Goal: Task Accomplishment & Management: Use online tool/utility

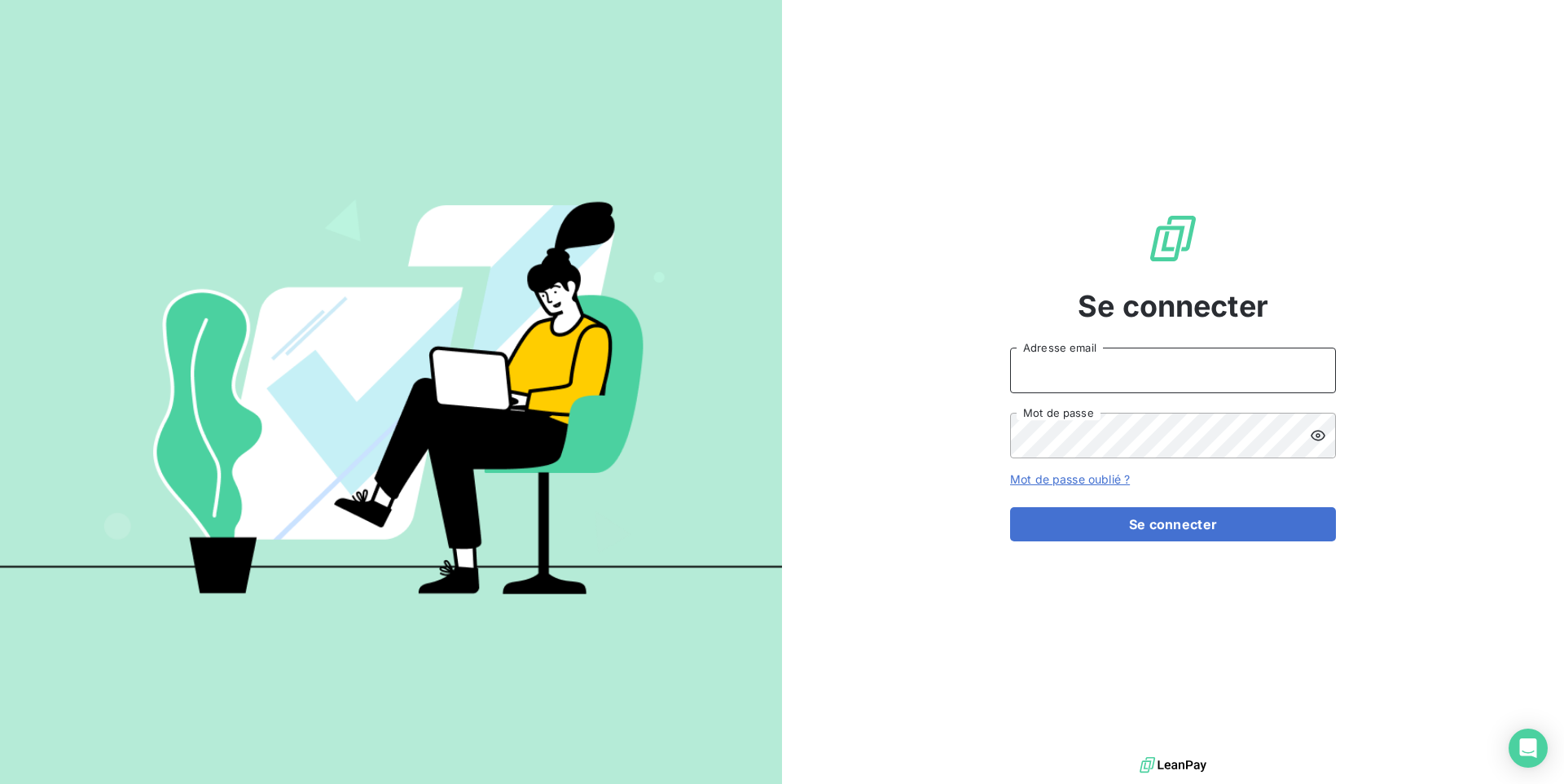
click at [1034, 359] on input "Adresse email" at bounding box center [1173, 370] width 326 height 45
type input "admin@deepidoo"
click at [1010, 508] on button "Se connecter" at bounding box center [1173, 524] width 326 height 34
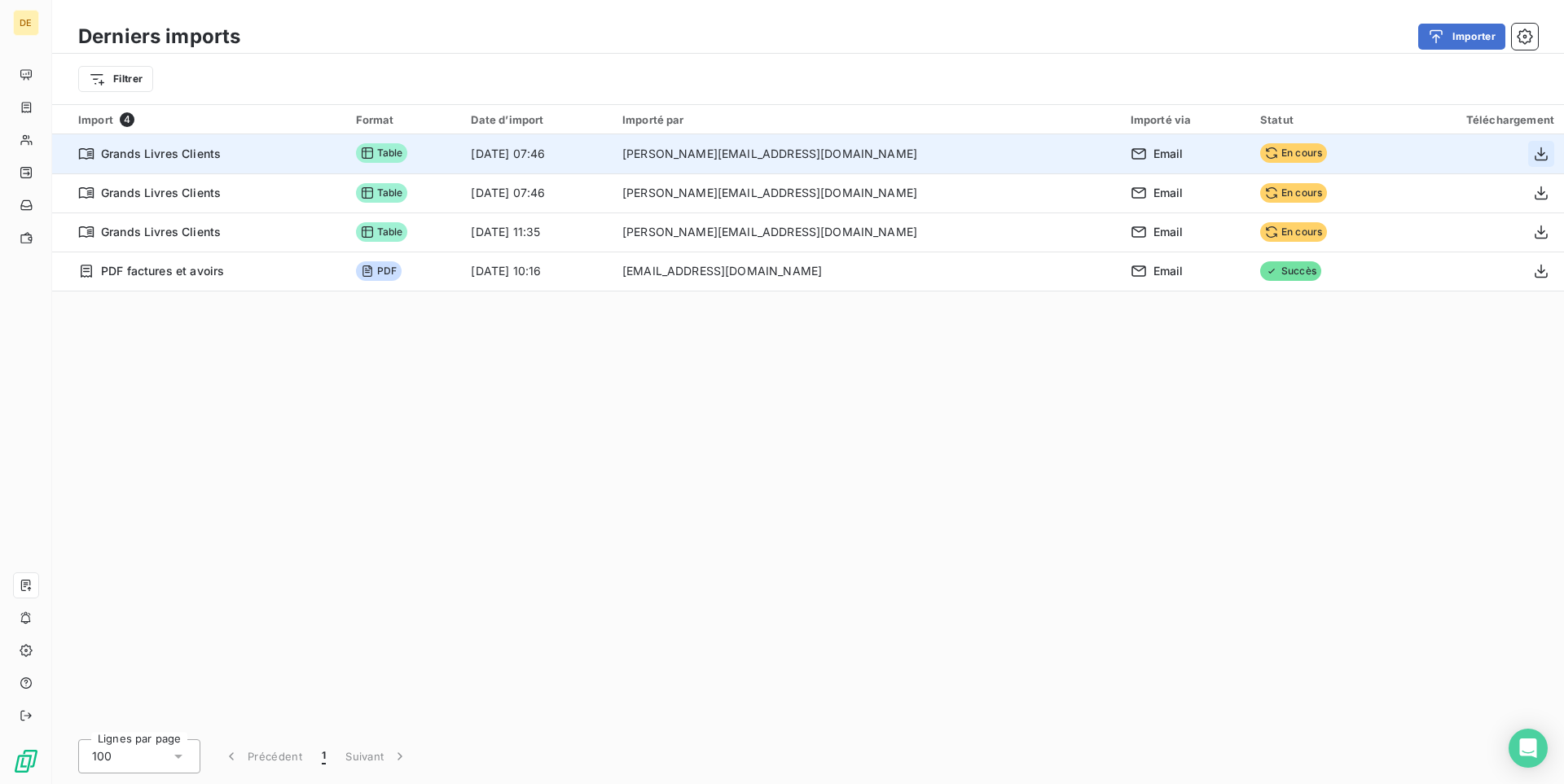
click at [1546, 154] on icon "button" at bounding box center [1541, 153] width 16 height 16
